Goal: Information Seeking & Learning: Learn about a topic

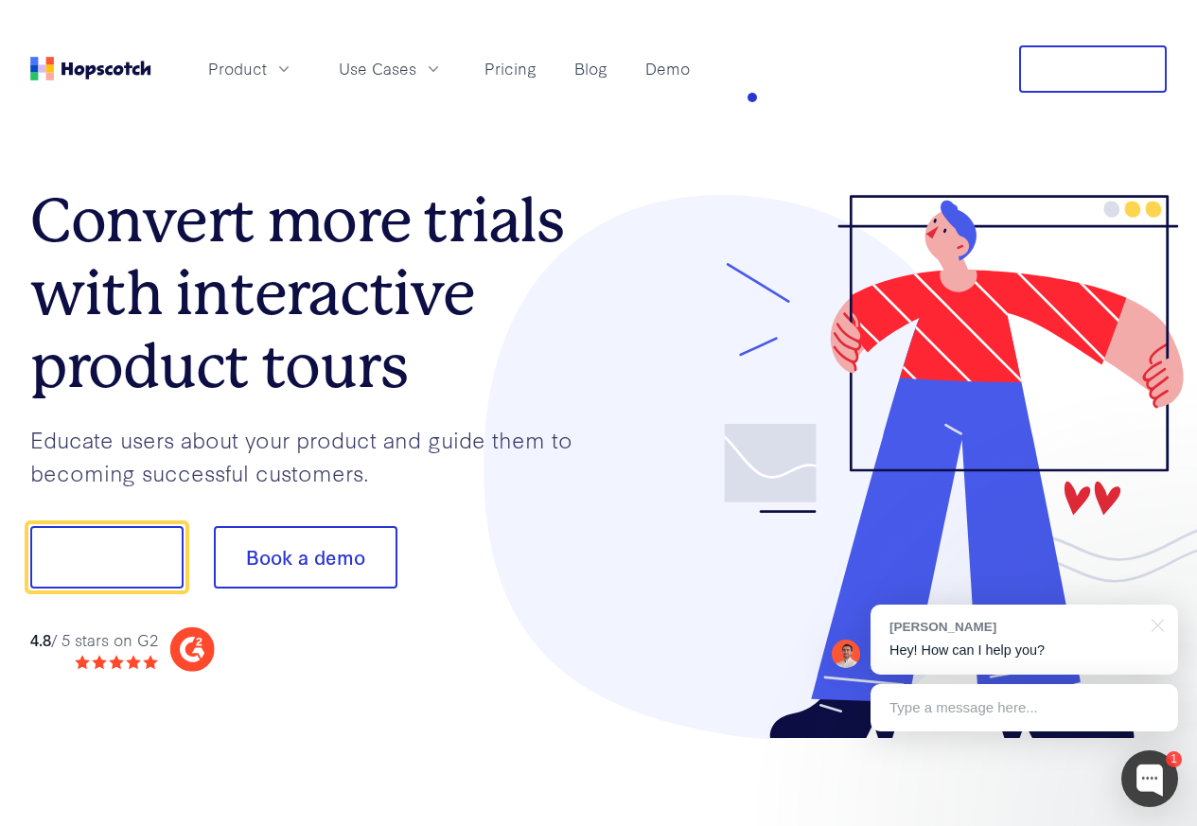
click at [678, 163] on section "Convert more trials with interactive product tours Educate users about your pro…" at bounding box center [598, 467] width 1137 height 734
click at [615, 60] on link "Blog" at bounding box center [591, 68] width 48 height 31
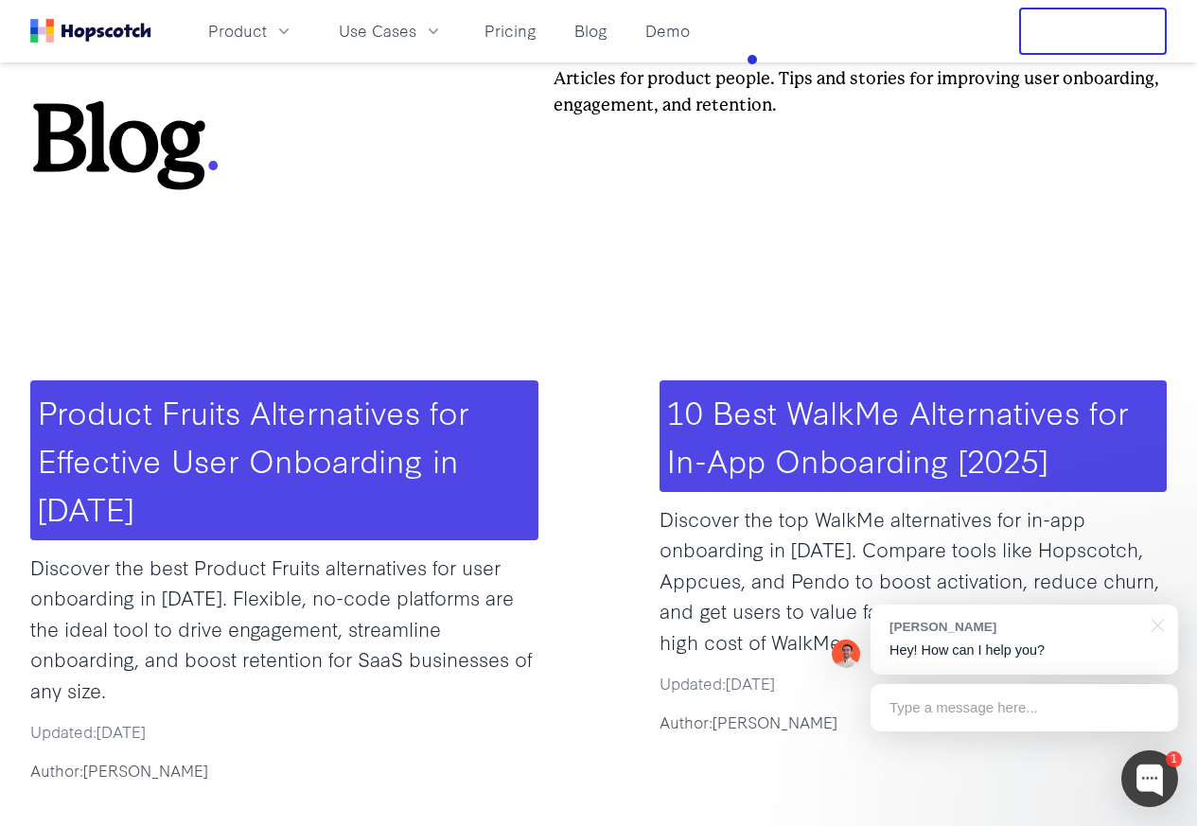
scroll to position [379, 0]
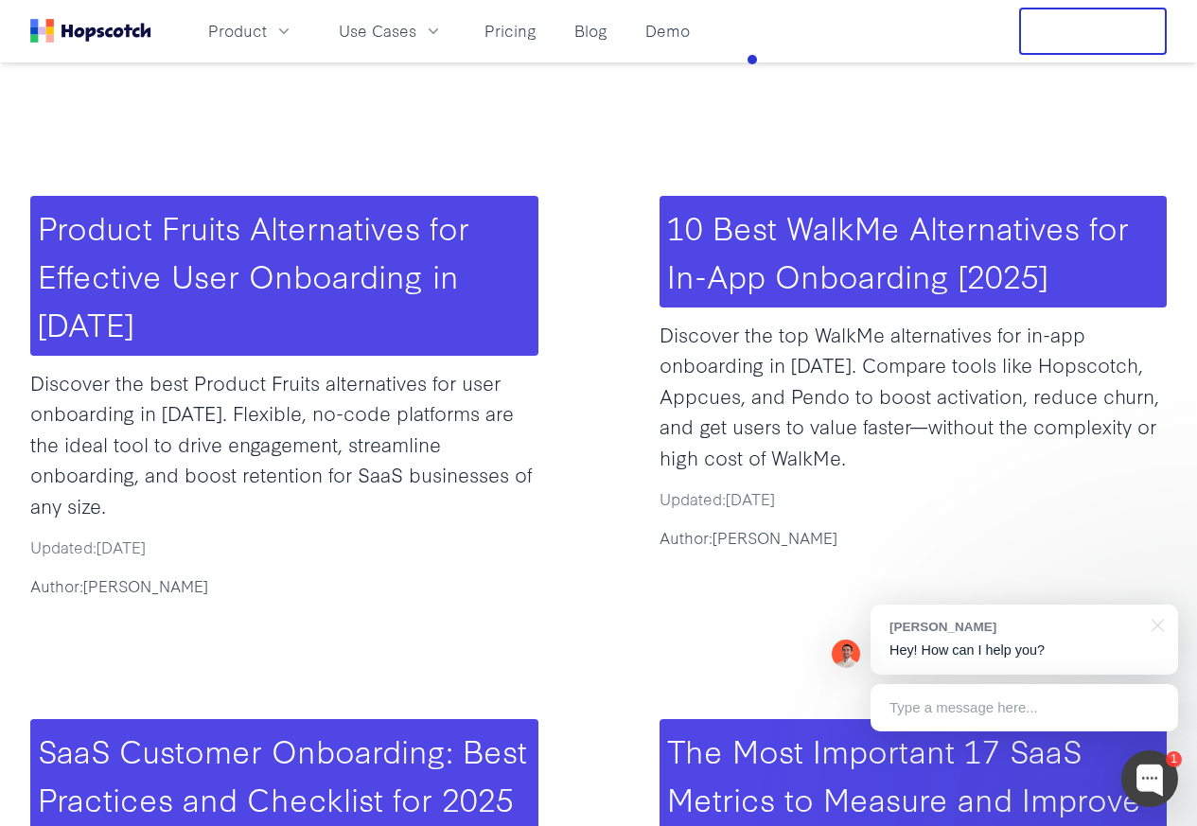
click at [484, 284] on h3 "Product Fruits Alternatives for Effective User Onboarding in [DATE]" at bounding box center [284, 276] width 508 height 160
click at [404, 371] on p "Discover the best Product Fruits alternatives for user onboarding in [DATE]. Fl…" at bounding box center [284, 444] width 508 height 154
click at [427, 470] on p "Discover the best Product Fruits alternatives for user onboarding in [DATE]. Fl…" at bounding box center [284, 444] width 508 height 154
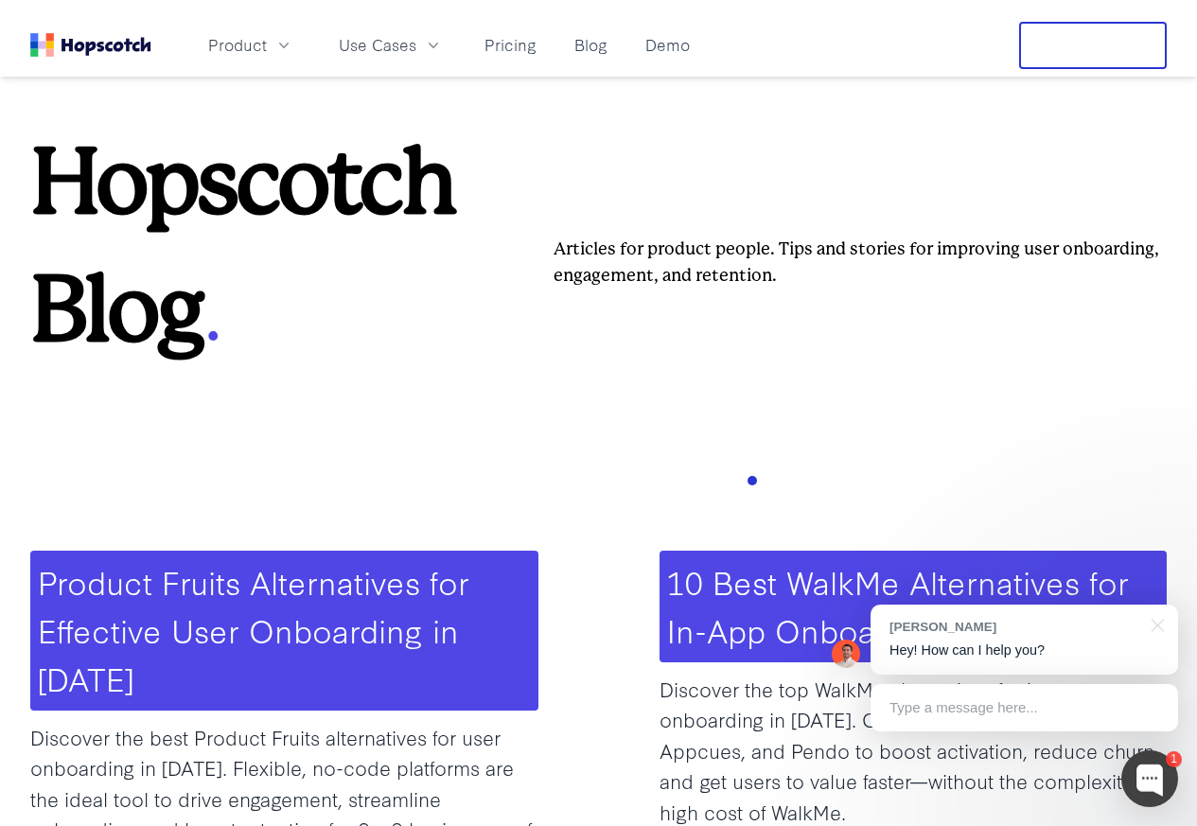
scroll to position [0, 0]
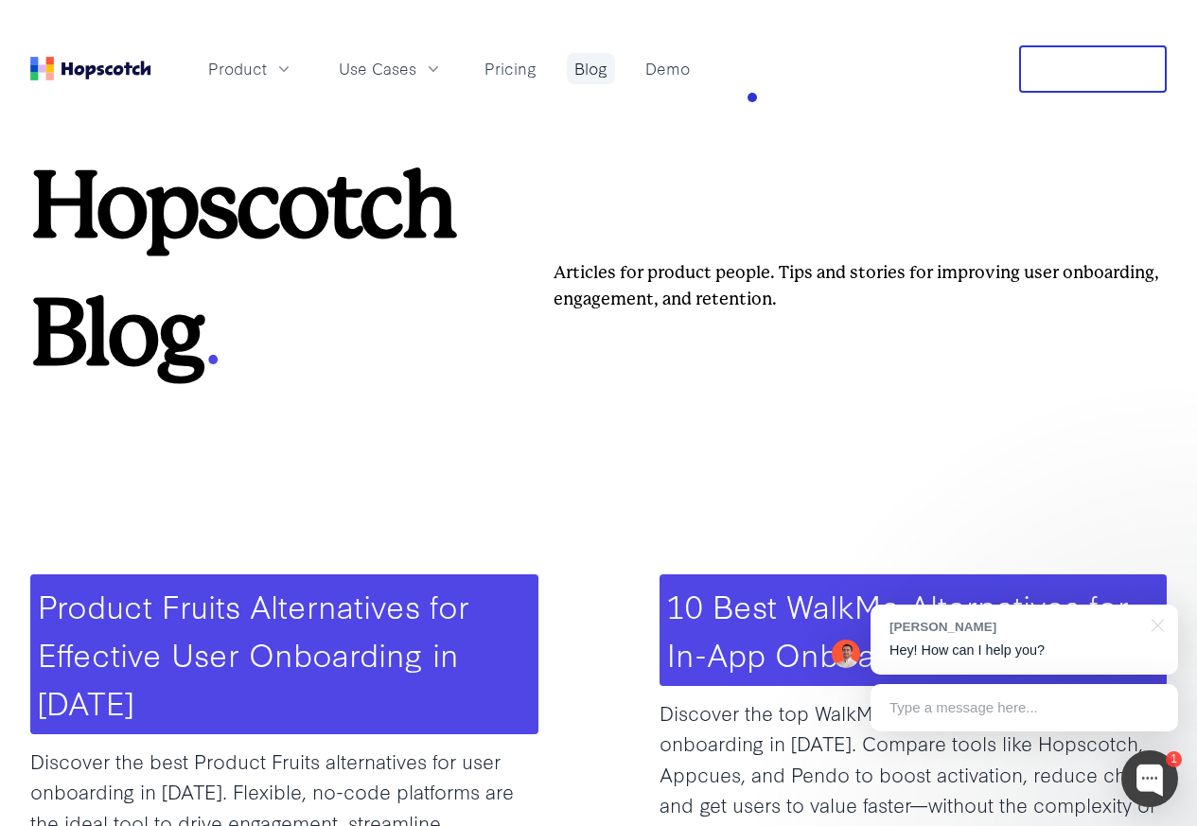
click at [615, 71] on link "Blog" at bounding box center [591, 68] width 48 height 31
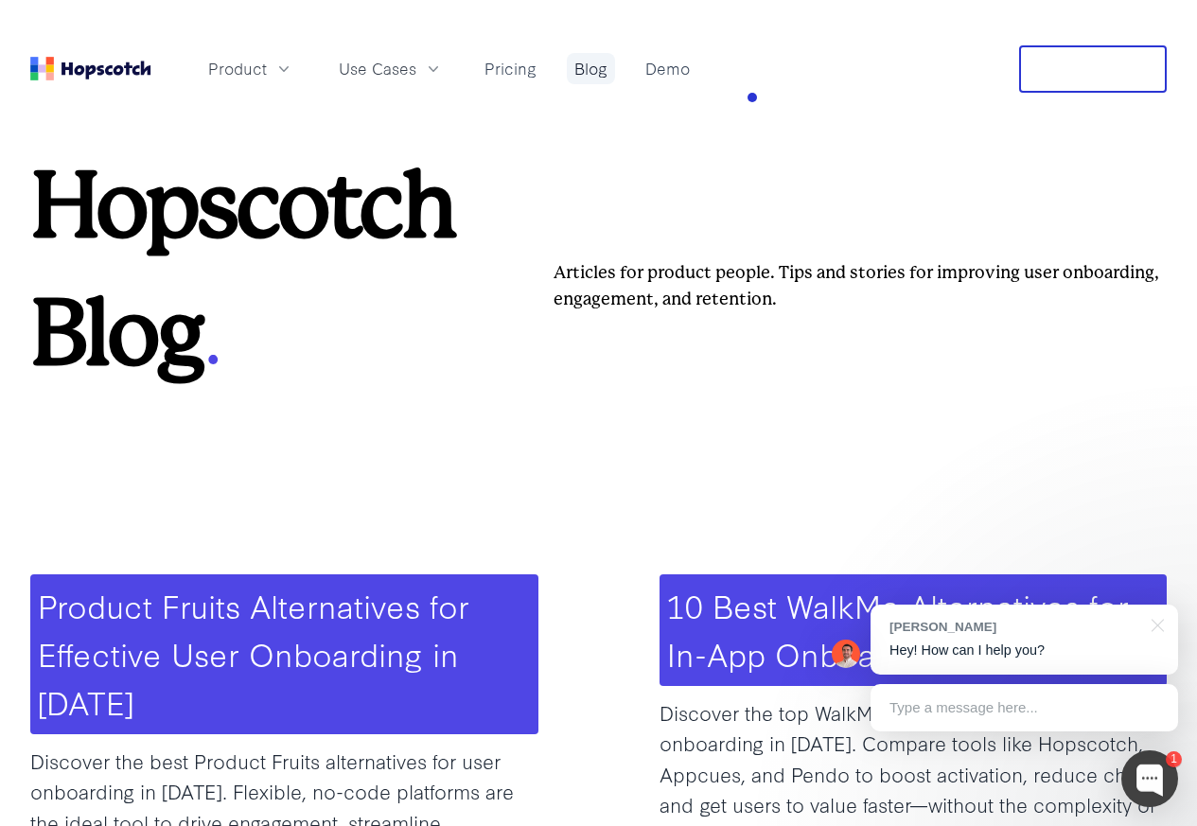
click at [615, 71] on link "Blog" at bounding box center [591, 68] width 48 height 31
click at [615, 68] on link "Blog" at bounding box center [591, 68] width 48 height 31
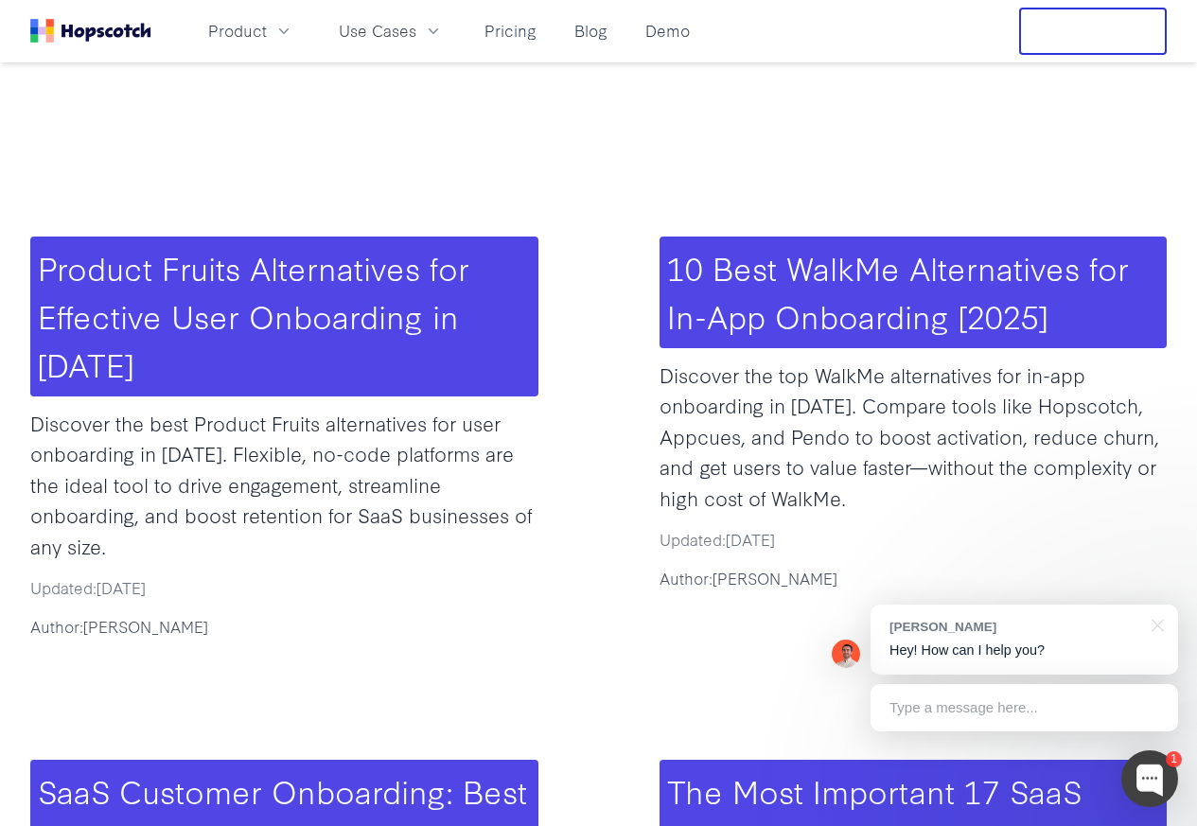
scroll to position [504, 0]
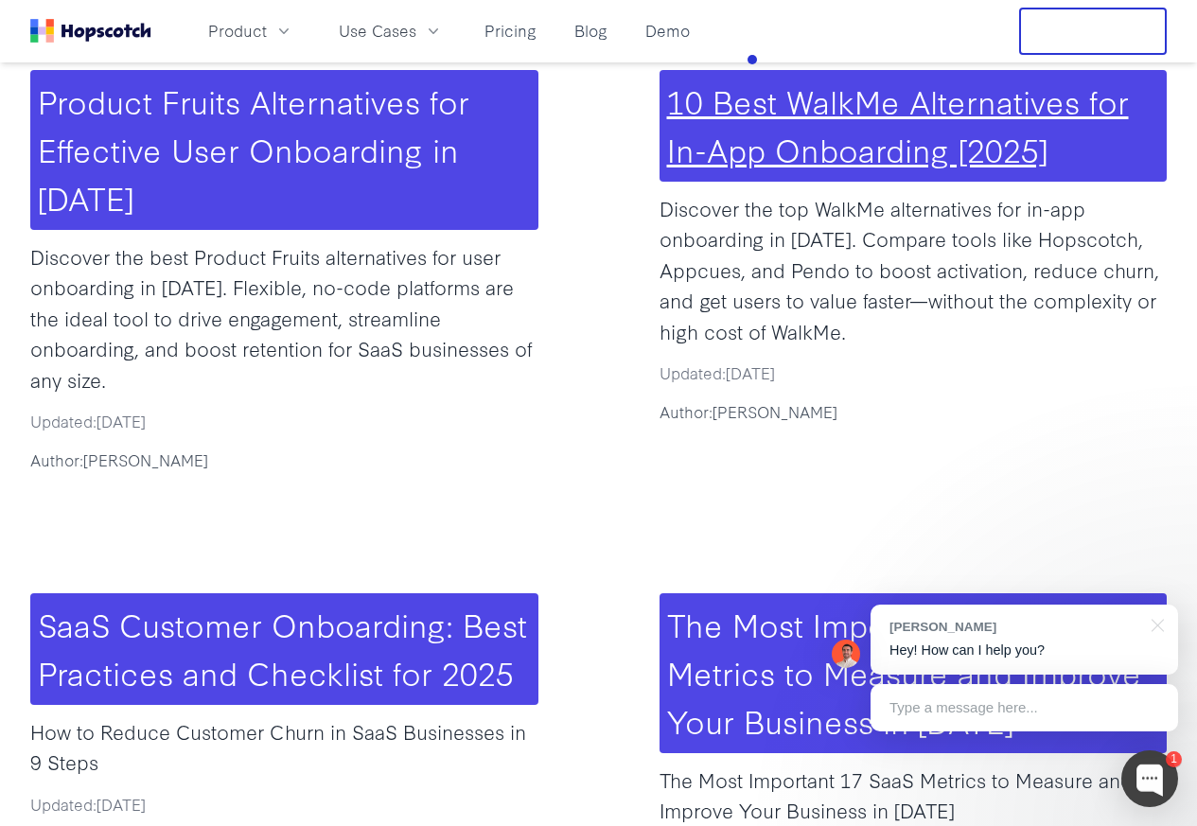
click at [759, 135] on link "10 Best WalkMe Alternatives for In-App Onboarding [2025]" at bounding box center [898, 125] width 462 height 94
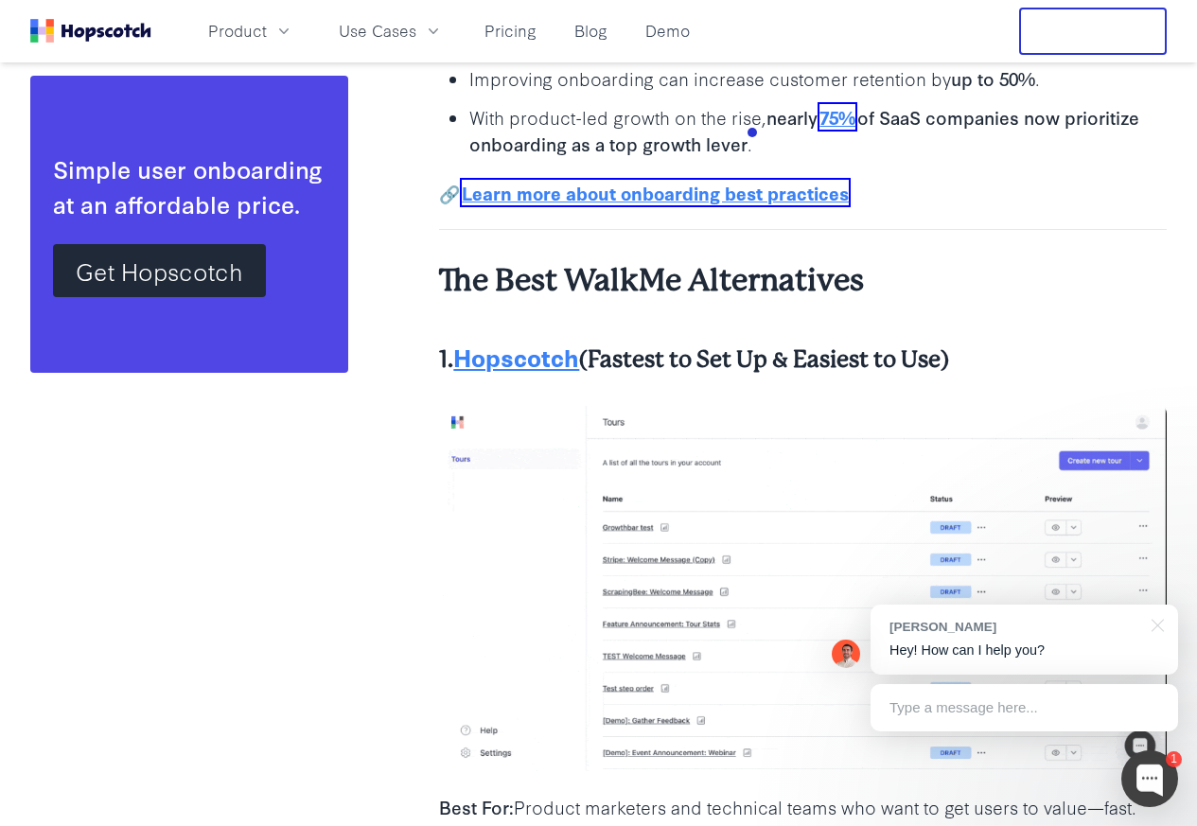
scroll to position [3029, 0]
